Goal: Task Accomplishment & Management: Use online tool/utility

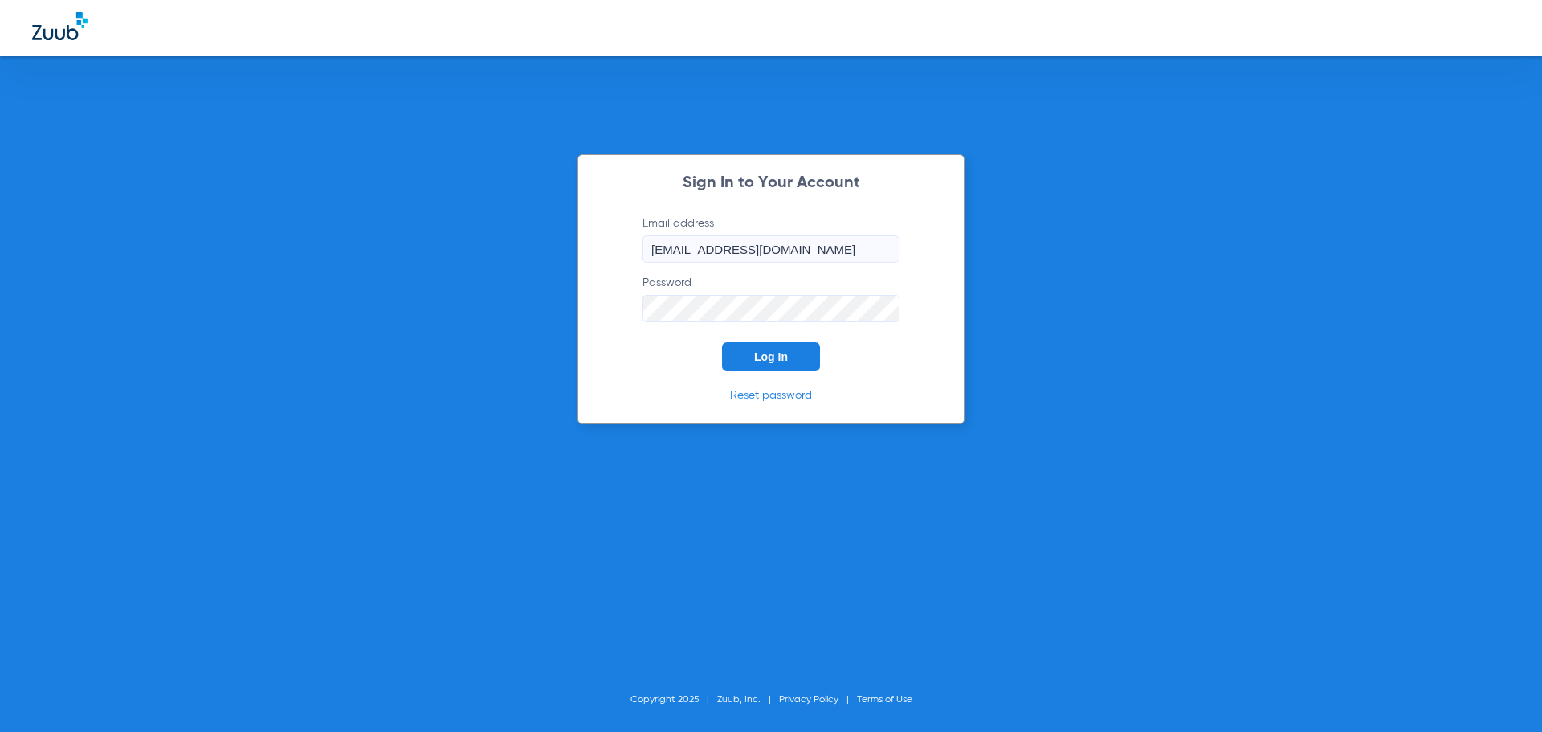
click at [736, 351] on button "Log In" at bounding box center [771, 356] width 98 height 29
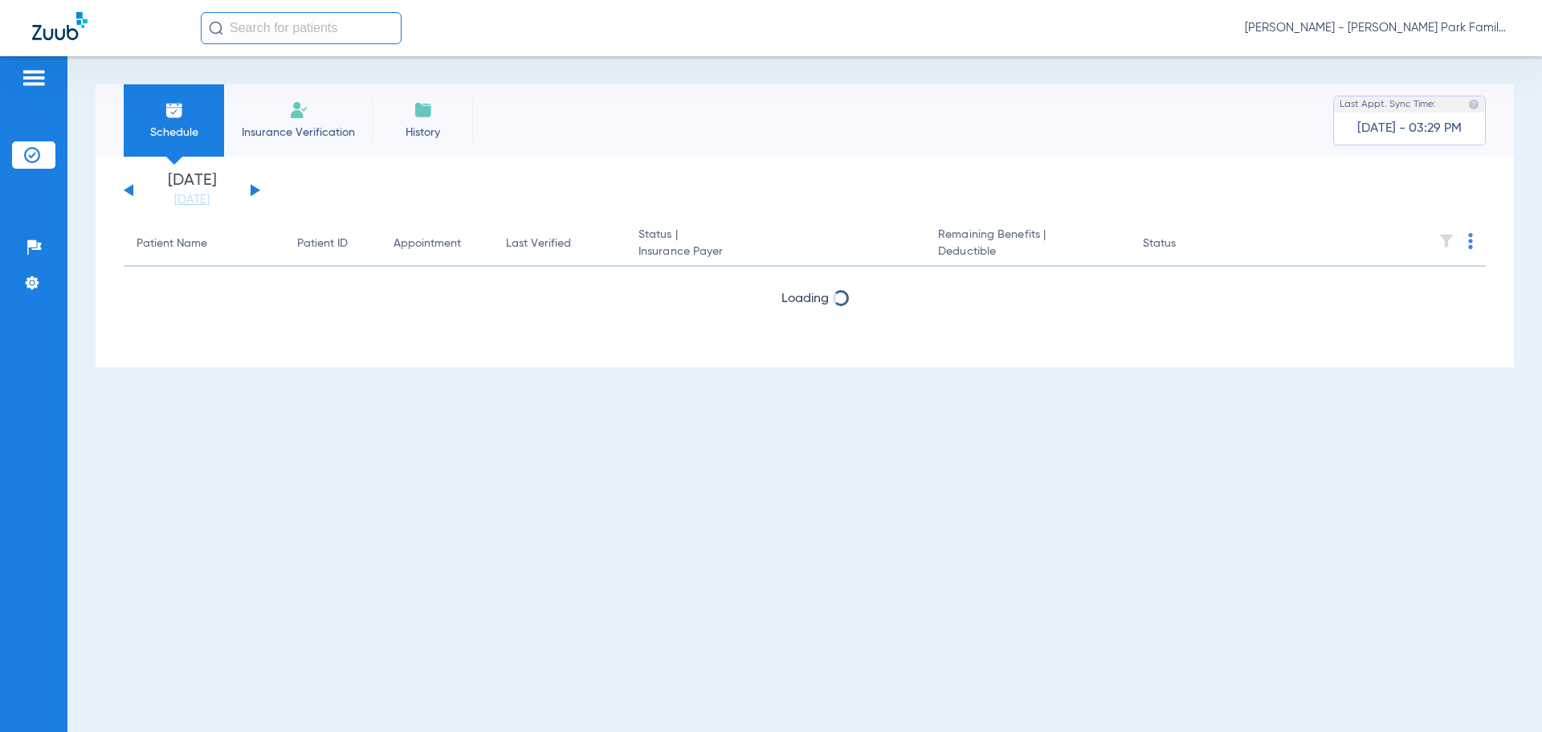
click at [94, 396] on div "Schedule Insurance Verification History Last Appt. Sync Time: [DATE] - 03:29 PM…" at bounding box center [804, 393] width 1474 height 675
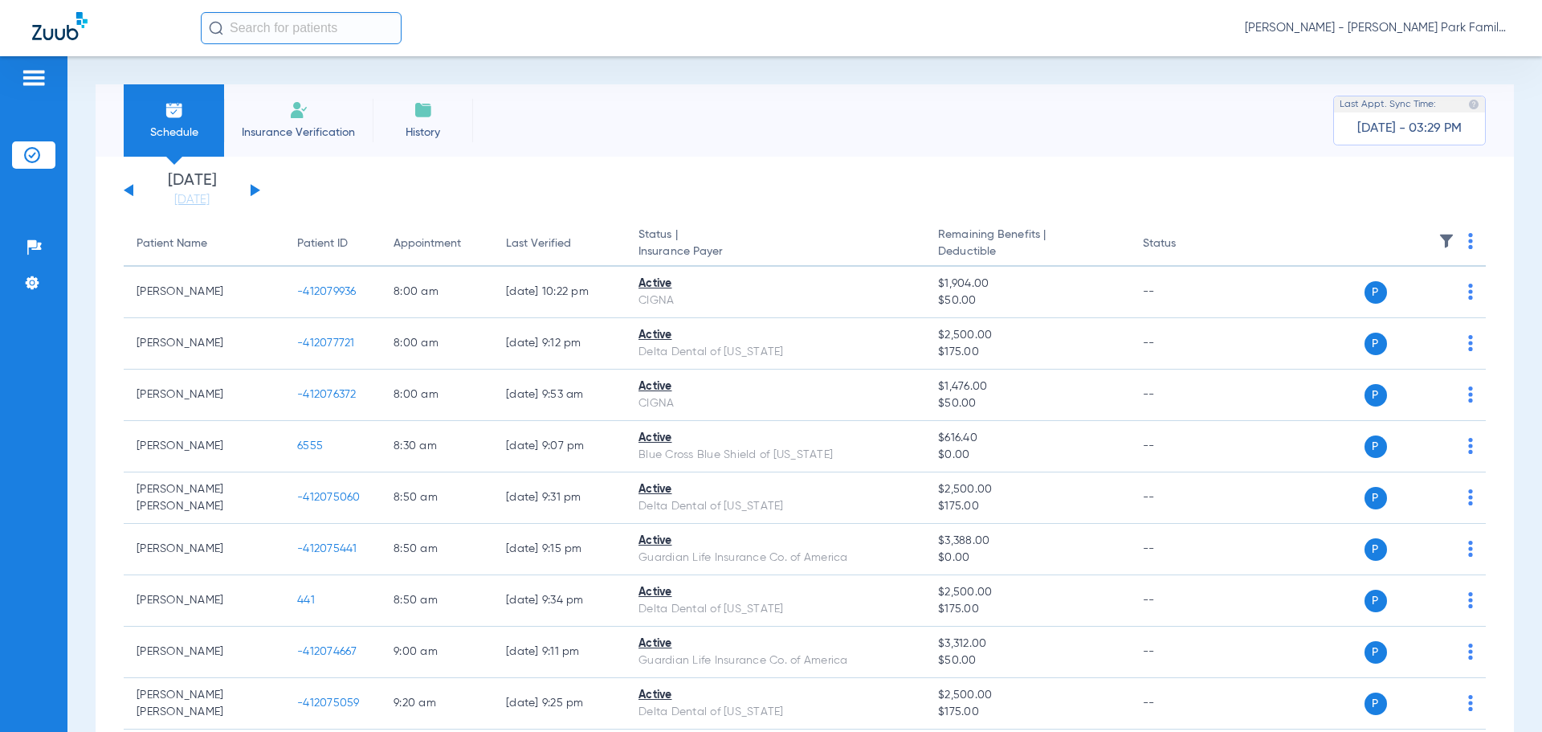
drag, startPoint x: 200, startPoint y: 201, endPoint x: 206, endPoint y: 213, distance: 13.7
click at [200, 201] on link "[DATE]" at bounding box center [192, 200] width 96 height 16
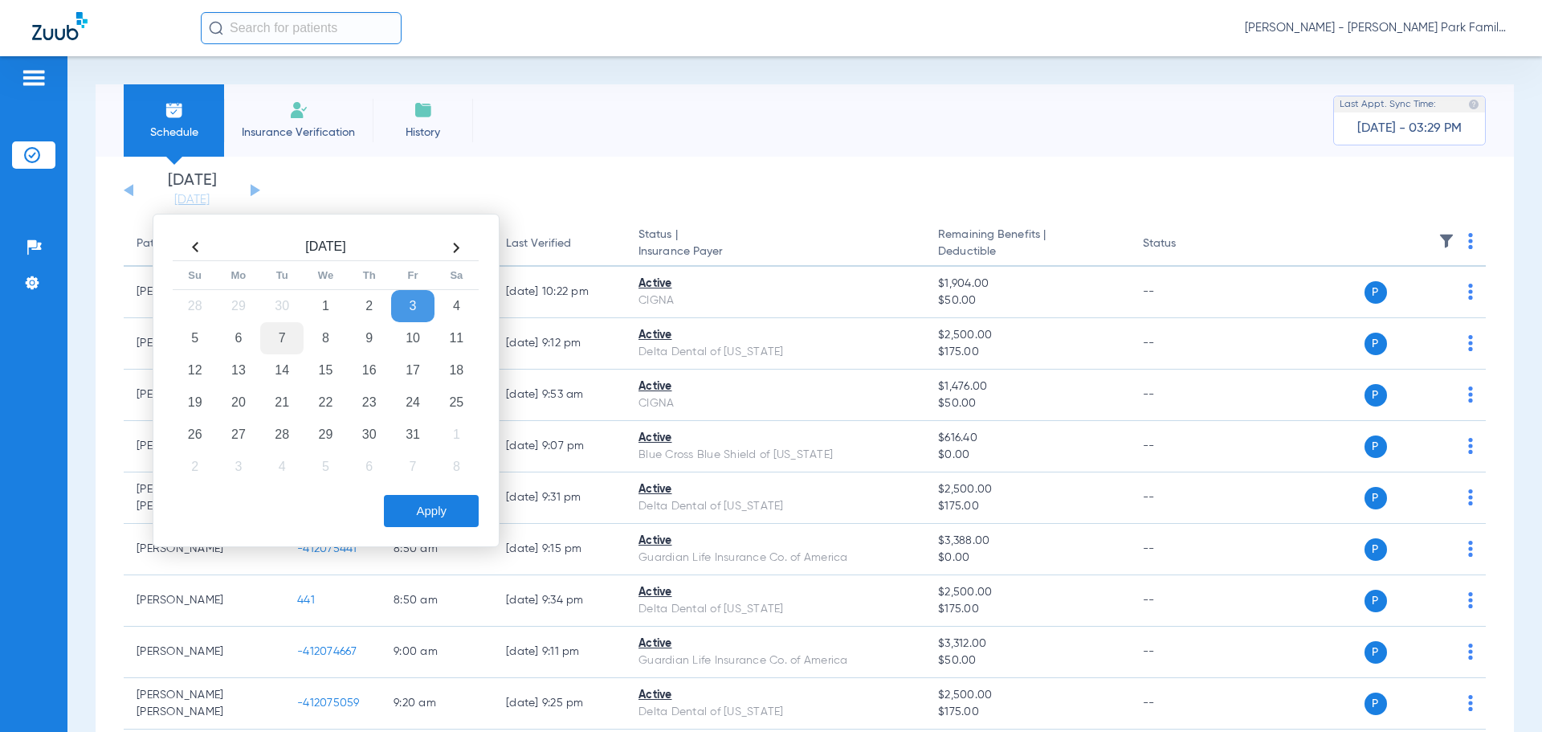
click at [275, 336] on td "7" at bounding box center [281, 338] width 43 height 32
click at [448, 524] on button "Apply" at bounding box center [431, 511] width 95 height 32
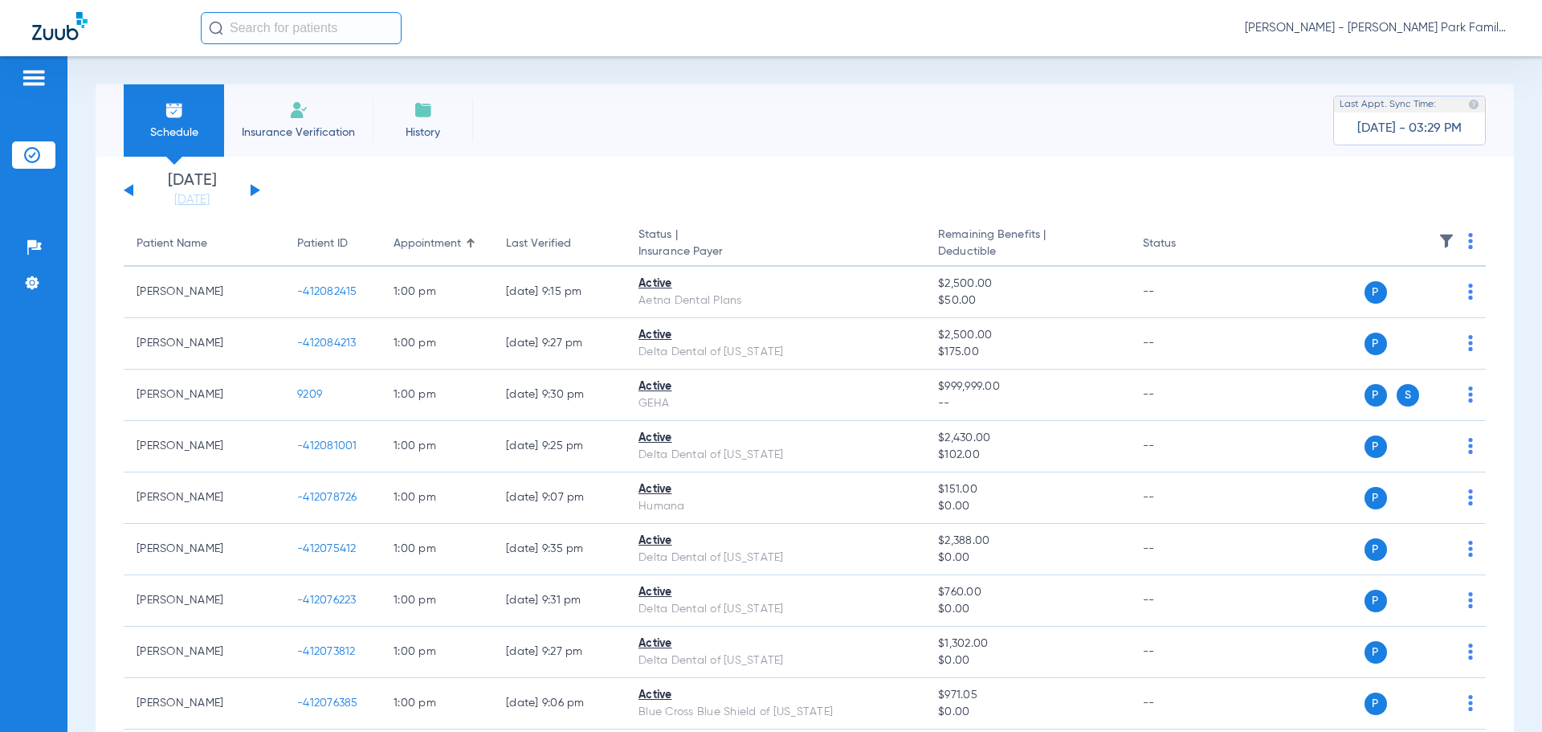
click at [1424, 243] on th at bounding box center [1362, 244] width 248 height 45
click at [1438, 238] on img at bounding box center [1446, 241] width 16 height 16
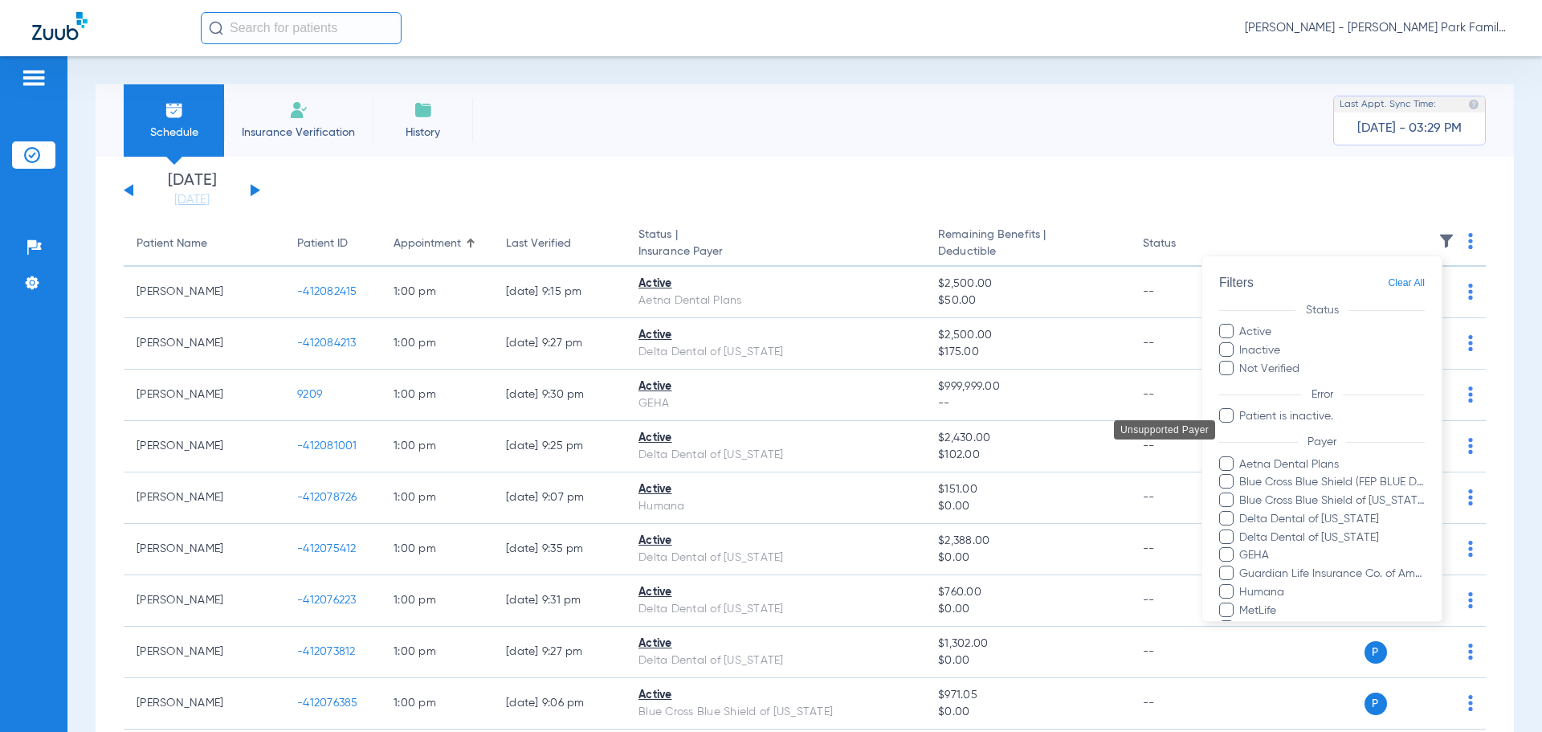
scroll to position [238, 0]
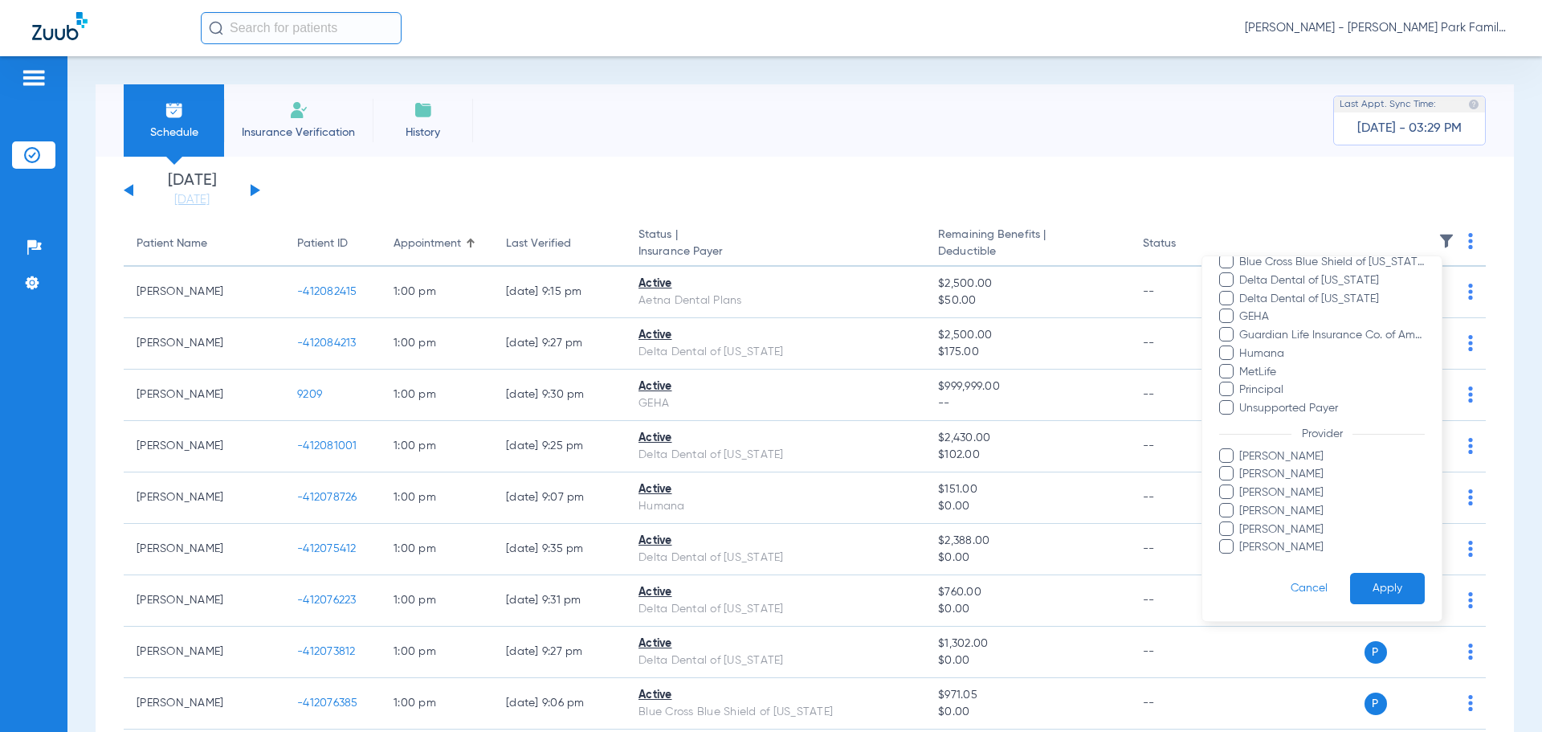
click at [1268, 458] on span "[PERSON_NAME]" at bounding box center [1331, 456] width 186 height 17
click at [1241, 467] on input "[PERSON_NAME]" at bounding box center [1241, 467] width 0 height 0
click at [1284, 475] on span "[PERSON_NAME]" at bounding box center [1331, 474] width 186 height 17
click at [1241, 485] on input "[PERSON_NAME]" at bounding box center [1241, 485] width 0 height 0
click at [1279, 463] on span "[PERSON_NAME]" at bounding box center [1331, 456] width 186 height 17
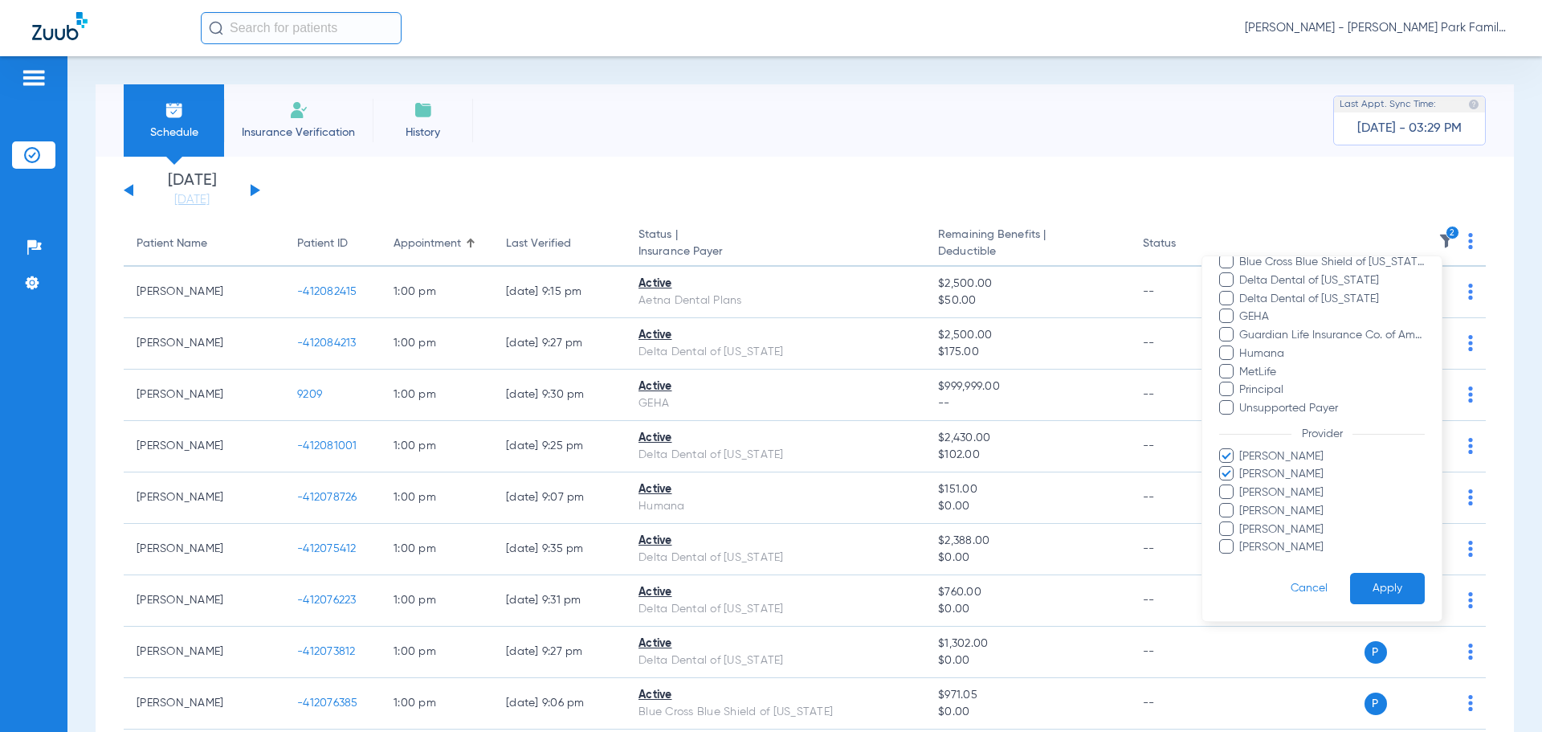
click at [1241, 467] on input "[PERSON_NAME]" at bounding box center [1241, 467] width 0 height 0
click at [1358, 582] on button "Apply" at bounding box center [1387, 588] width 75 height 31
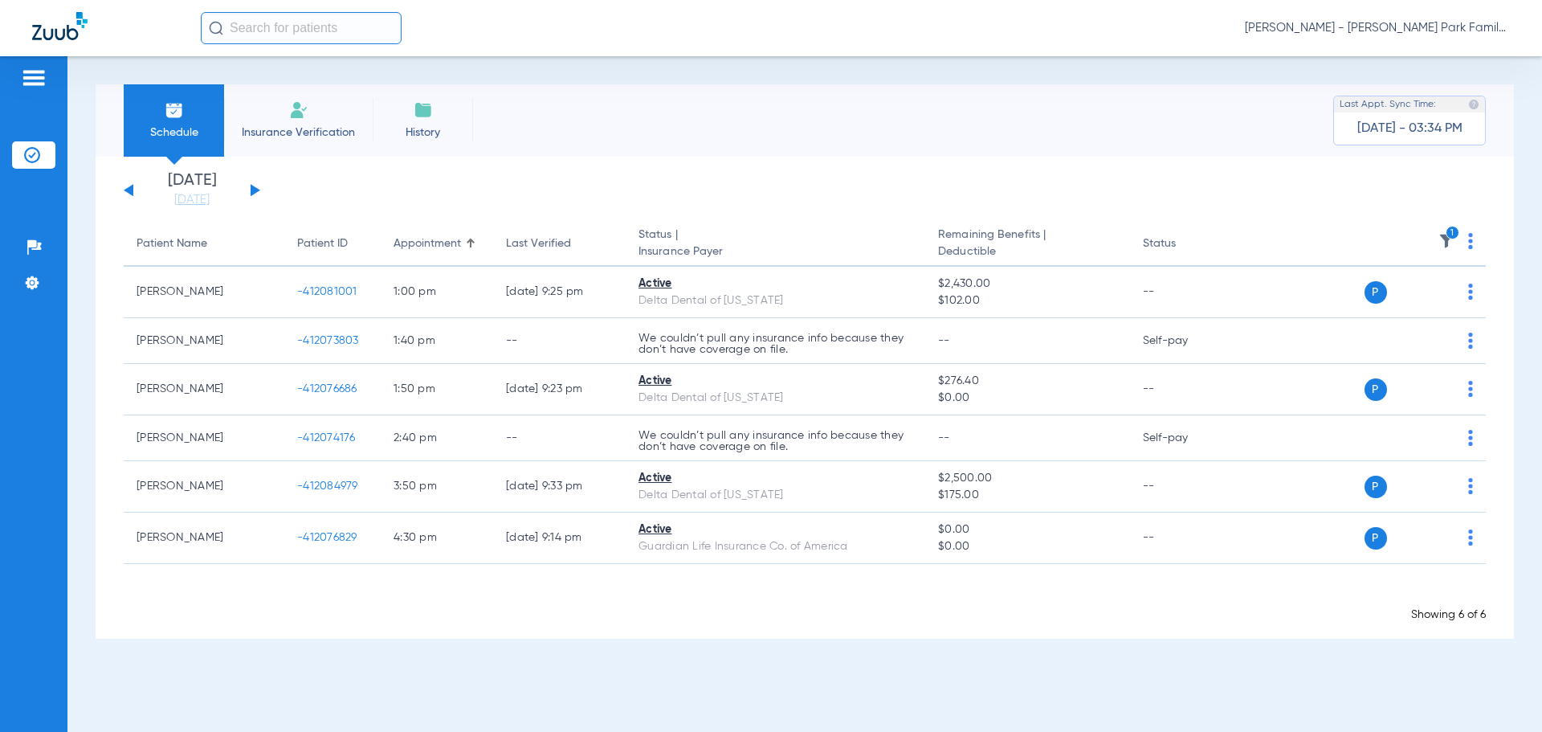
click at [75, 396] on div "Schedule Insurance Verification History Last Appt. Sync Time: [DATE] - 03:34 PM…" at bounding box center [804, 393] width 1474 height 675
click at [1455, 234] on icon "1" at bounding box center [1452, 233] width 14 height 14
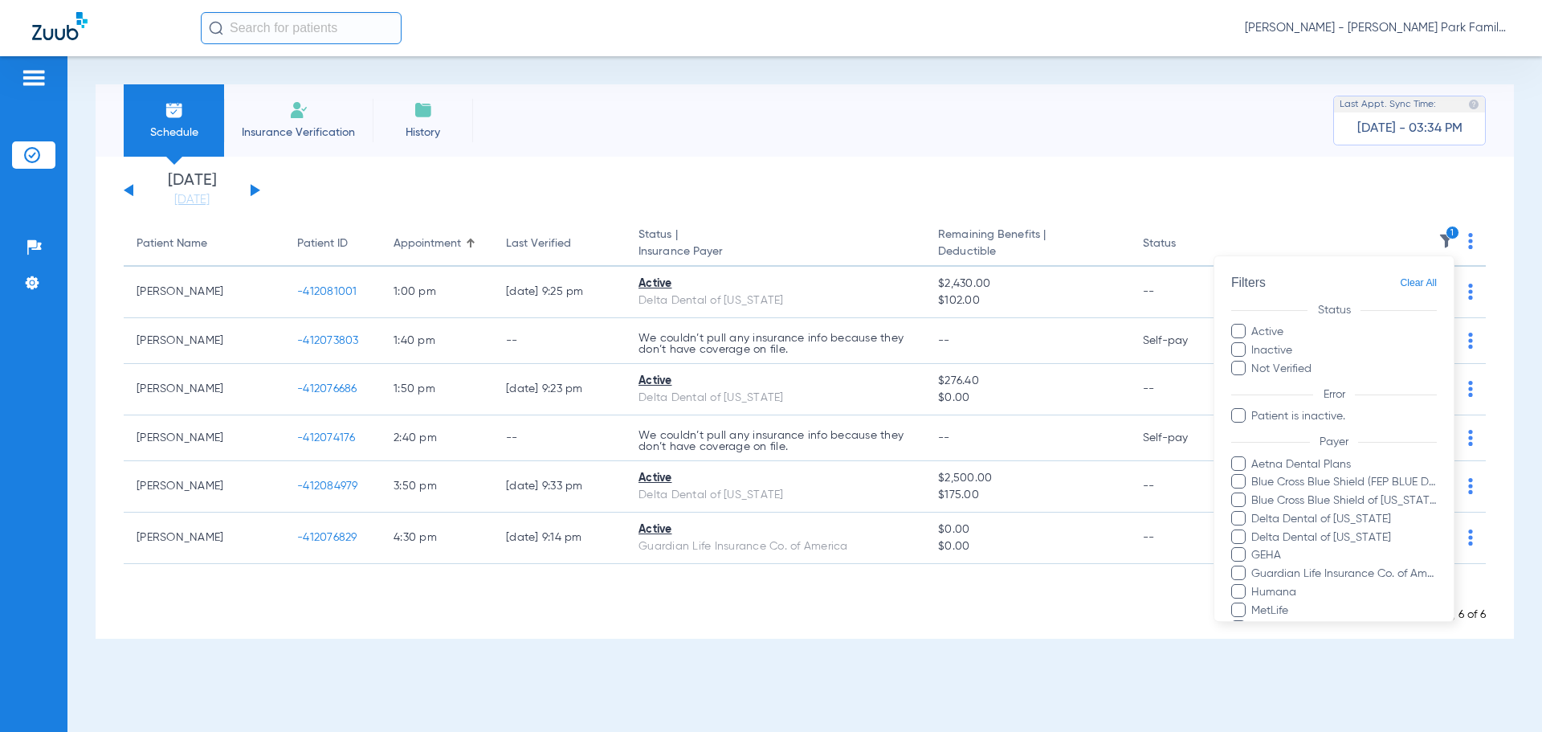
scroll to position [238, 0]
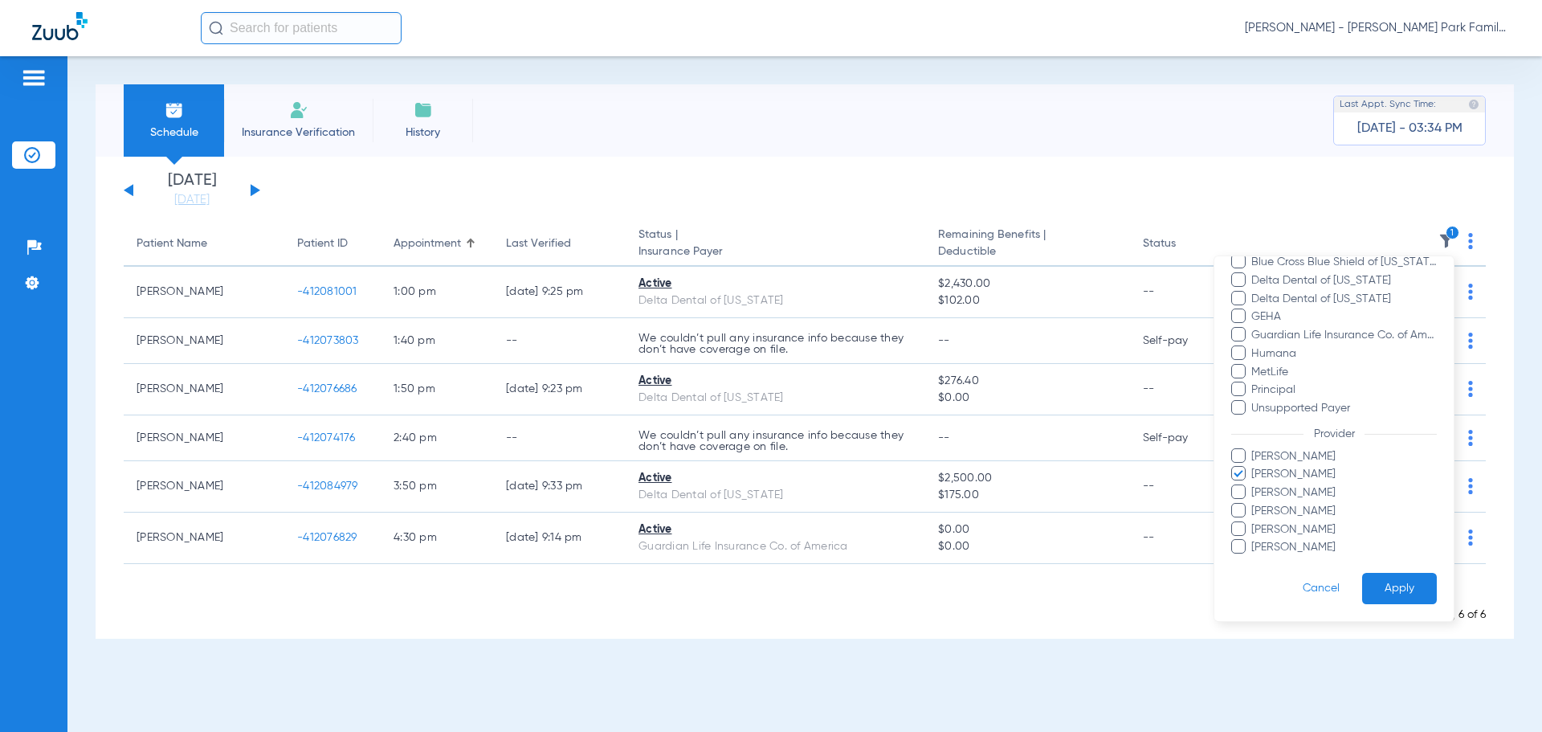
click at [1264, 474] on span "[PERSON_NAME]" at bounding box center [1343, 474] width 186 height 17
click at [1253, 485] on input "[PERSON_NAME]" at bounding box center [1253, 485] width 0 height 0
click at [1273, 458] on span "[PERSON_NAME]" at bounding box center [1343, 456] width 186 height 17
click at [1253, 467] on input "[PERSON_NAME]" at bounding box center [1253, 467] width 0 height 0
click at [1273, 457] on span "[PERSON_NAME]" at bounding box center [1343, 456] width 186 height 17
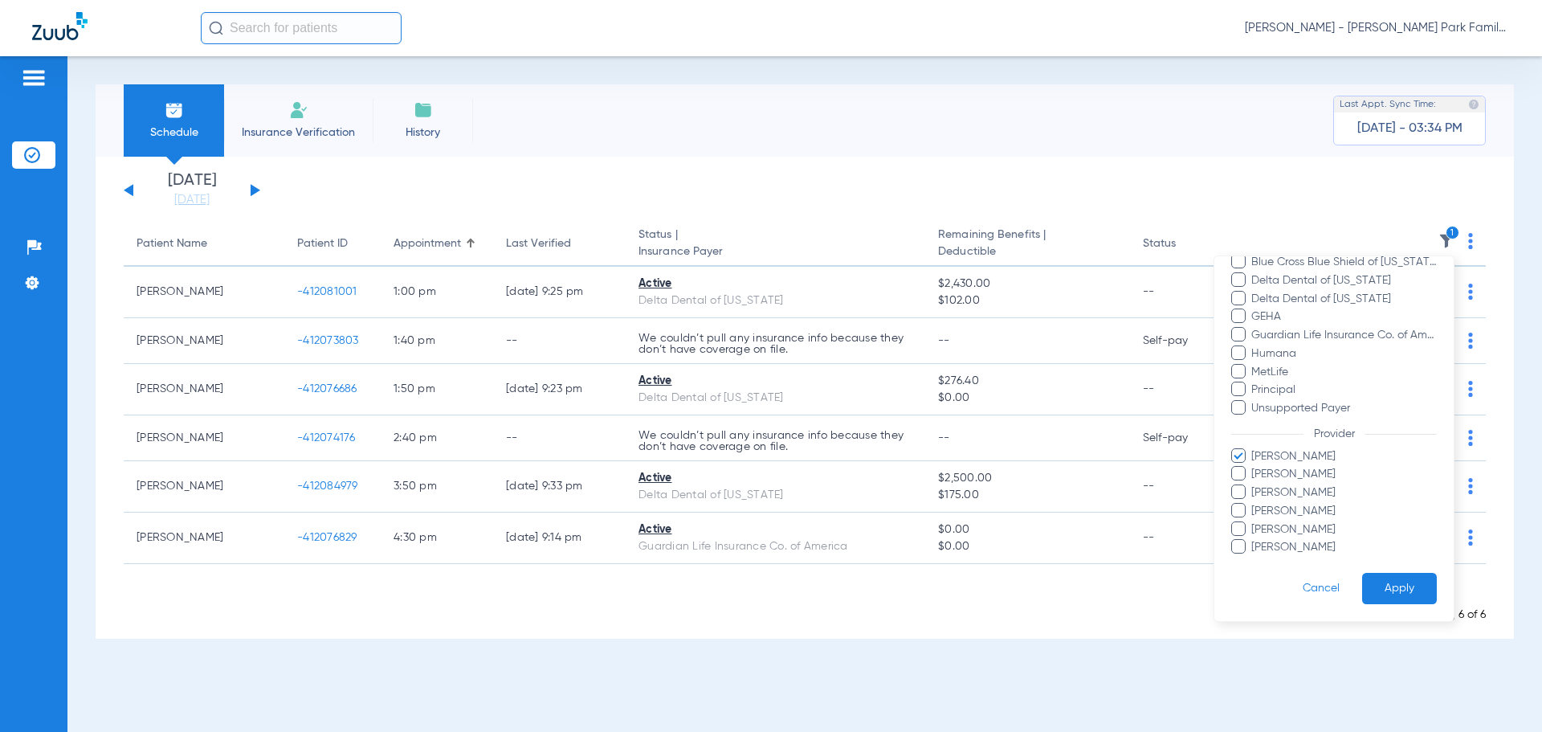
click at [1253, 467] on input "[PERSON_NAME]" at bounding box center [1253, 467] width 0 height 0
click at [1272, 482] on span "[PERSON_NAME]" at bounding box center [1343, 474] width 186 height 17
click at [1253, 485] on input "[PERSON_NAME]" at bounding box center [1253, 485] width 0 height 0
click at [1272, 490] on span "[PERSON_NAME]" at bounding box center [1343, 492] width 186 height 17
click at [1253, 503] on input "[PERSON_NAME]" at bounding box center [1253, 503] width 0 height 0
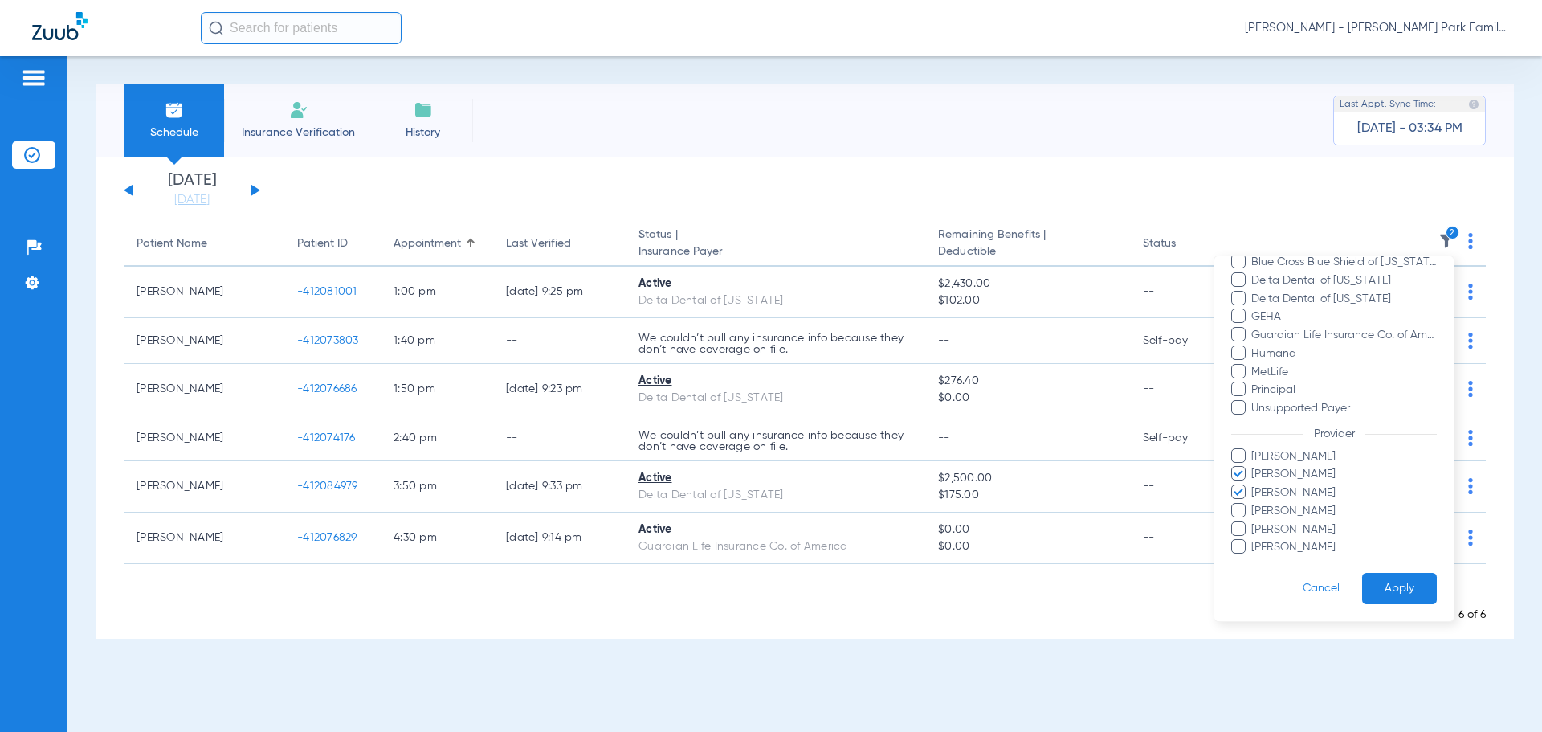
click at [1271, 475] on span "[PERSON_NAME]" at bounding box center [1343, 474] width 186 height 17
click at [1253, 485] on input "[PERSON_NAME]" at bounding box center [1253, 485] width 0 height 0
click at [1362, 590] on button "Apply" at bounding box center [1399, 588] width 75 height 31
